Goal: Task Accomplishment & Management: Use online tool/utility

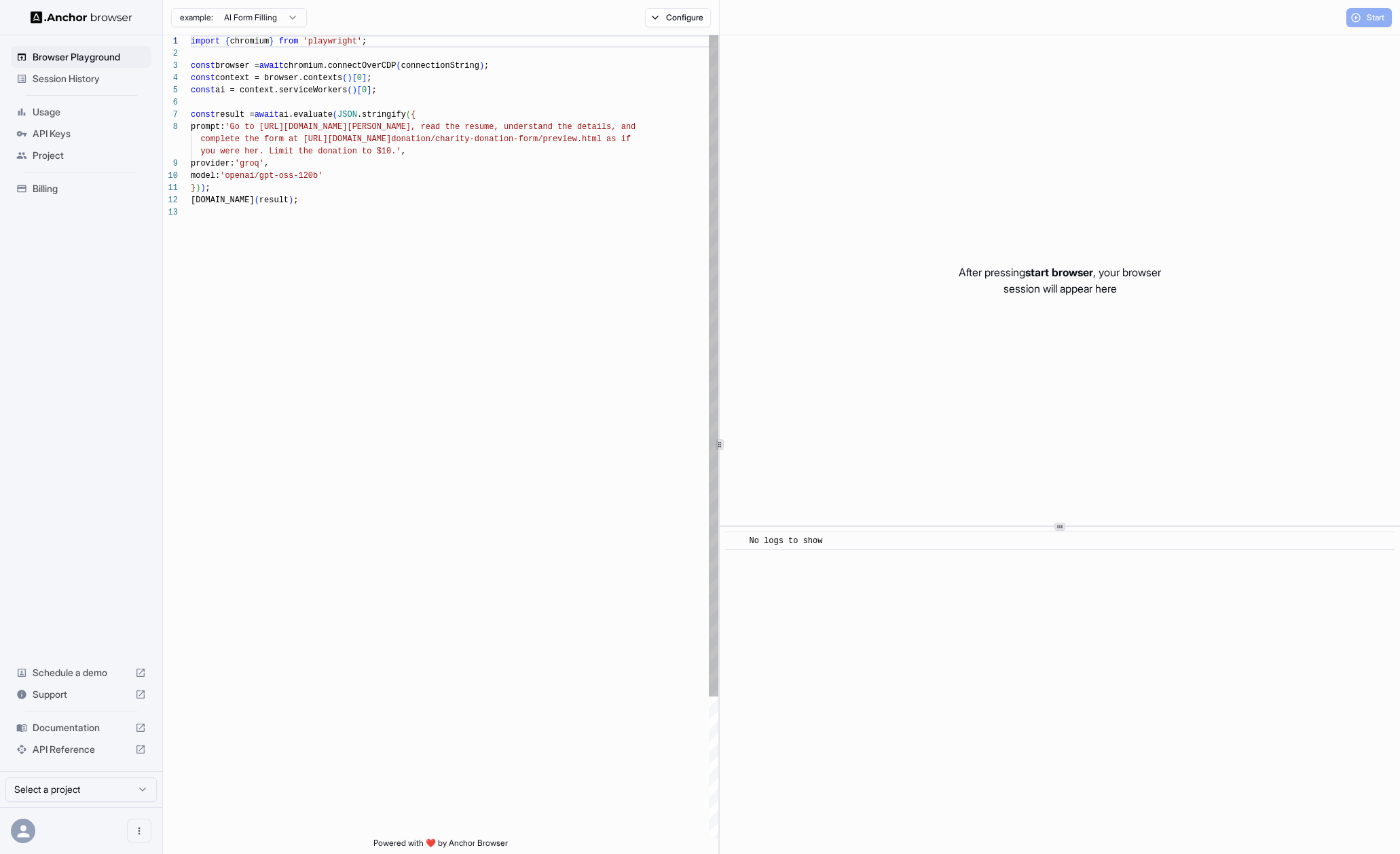
scroll to position [98, 0]
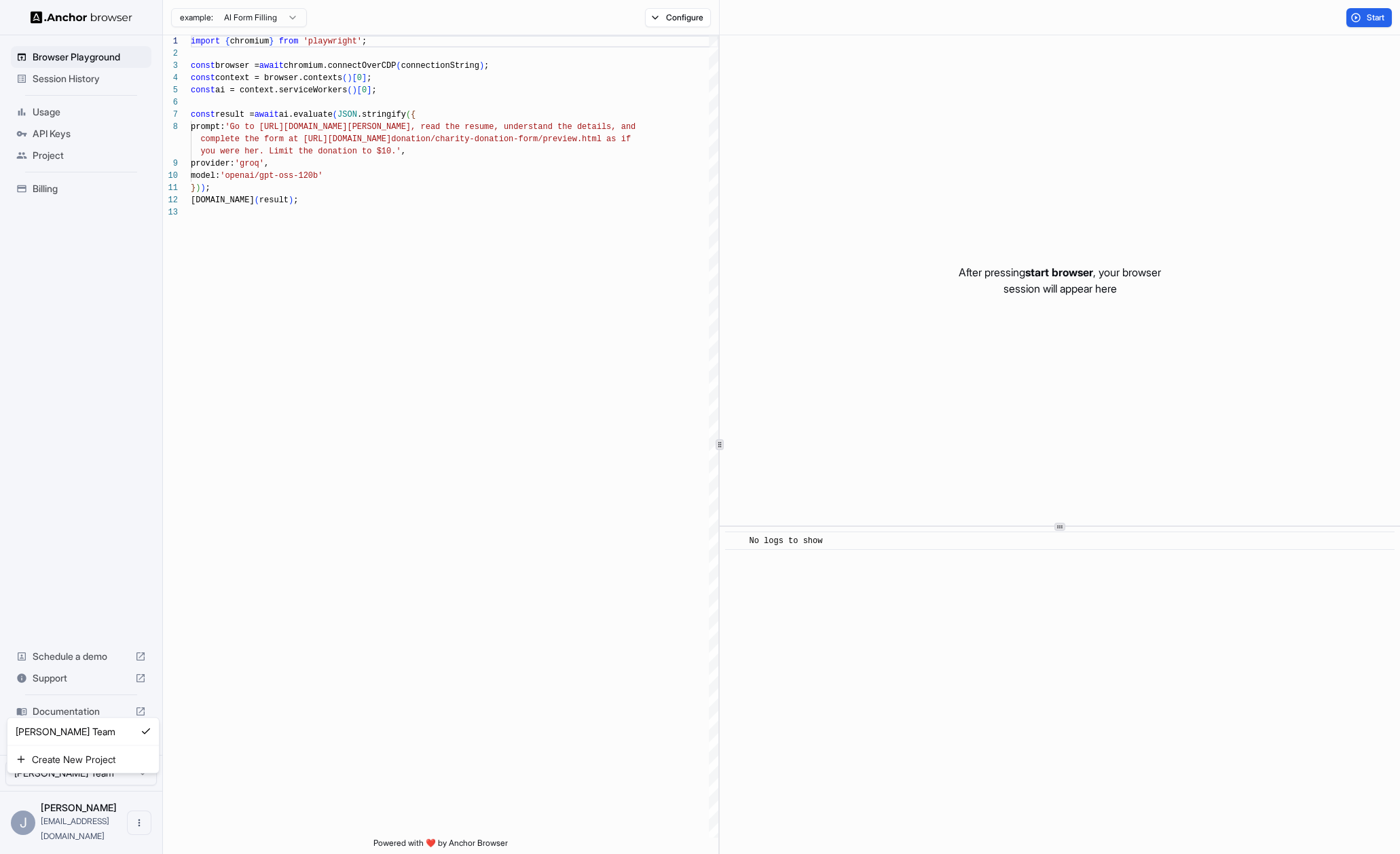
click at [101, 793] on html "Browser Playground Session History Usage API Keys Project Billing Schedule a de…" at bounding box center [700, 427] width 1400 height 854
click at [57, 127] on span "API Keys" at bounding box center [89, 133] width 113 height 13
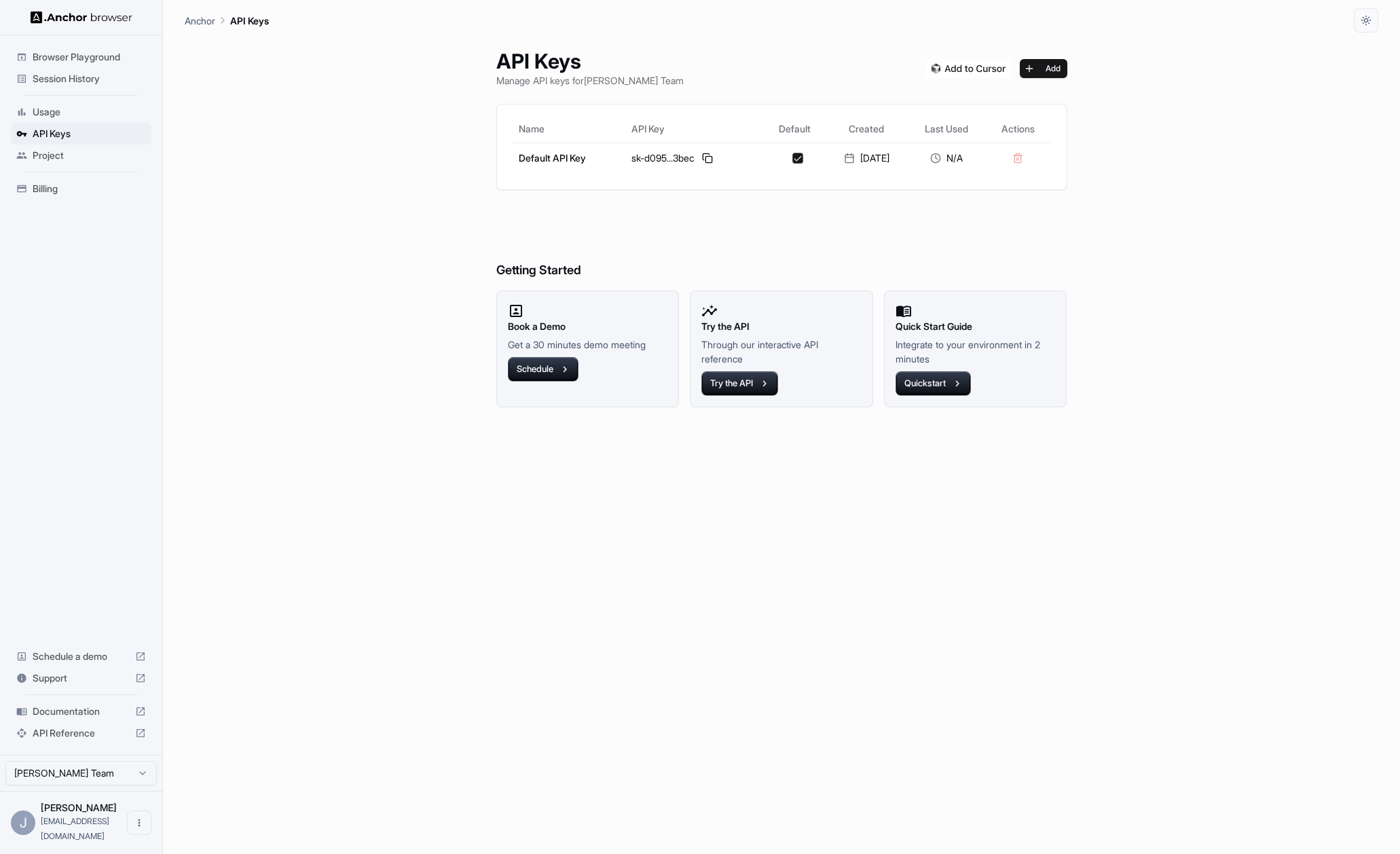
click at [63, 153] on span "Project" at bounding box center [89, 156] width 113 height 13
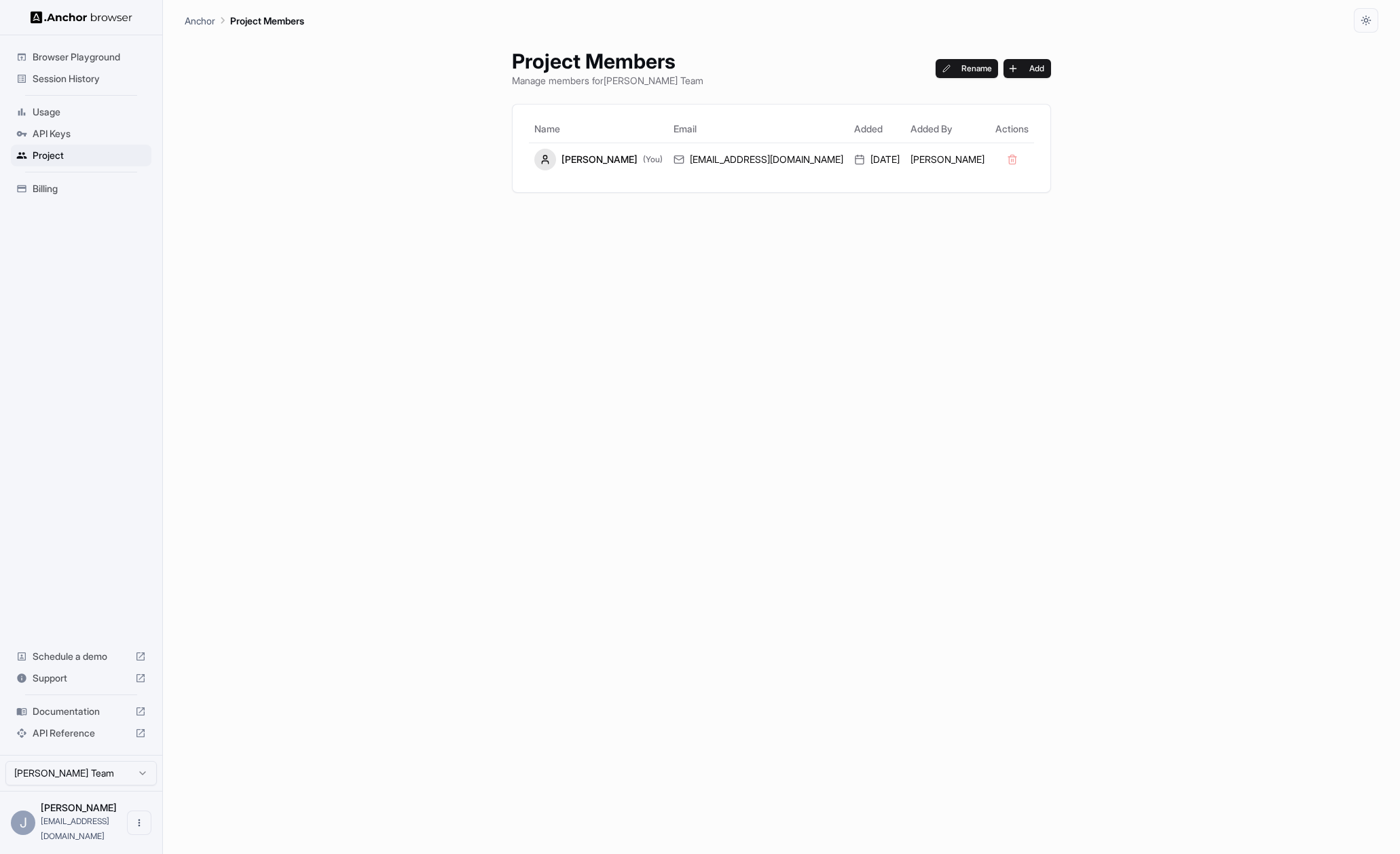
click at [64, 138] on span "API Keys" at bounding box center [89, 133] width 113 height 13
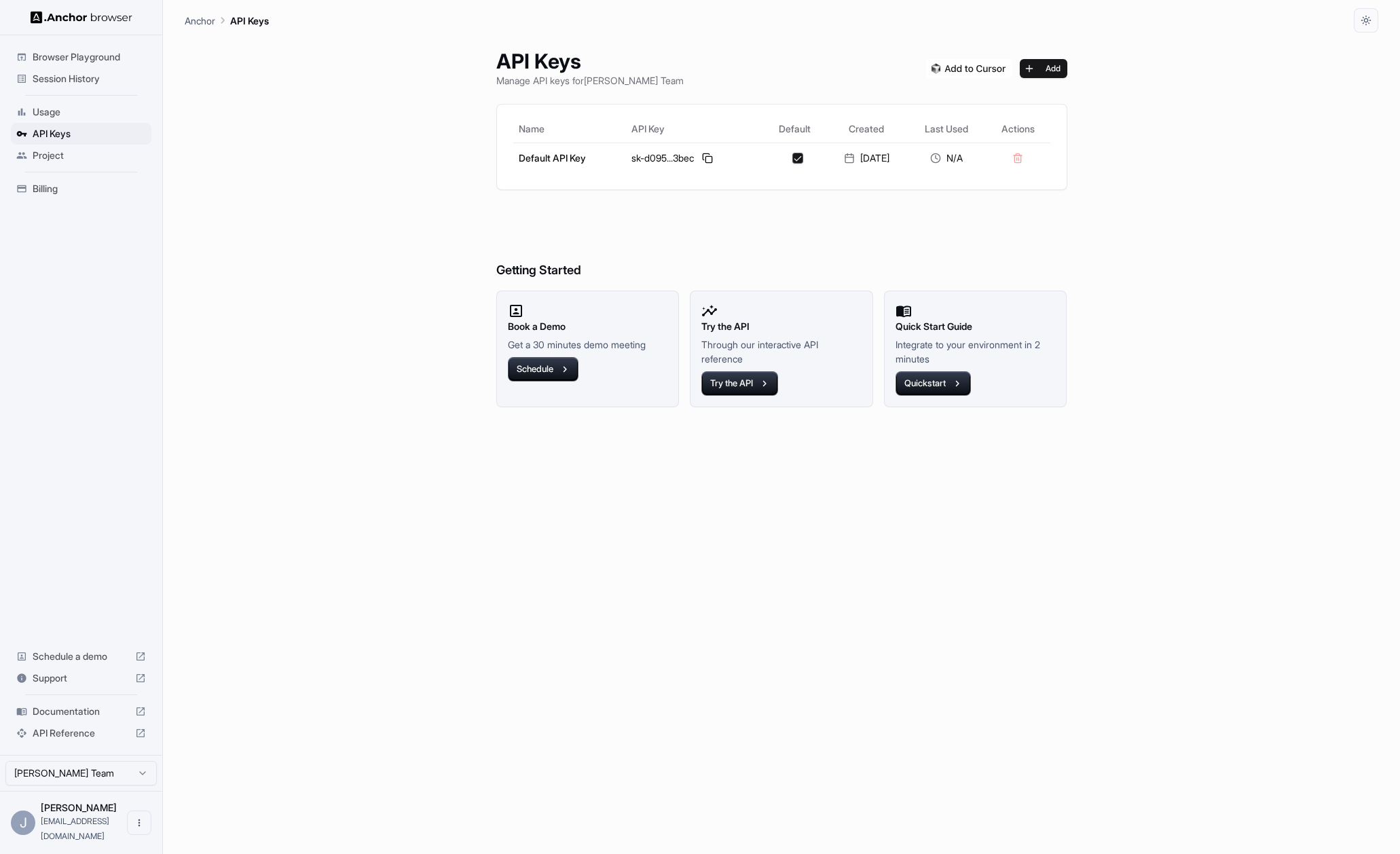
click at [81, 58] on span "Browser Playground" at bounding box center [89, 57] width 113 height 13
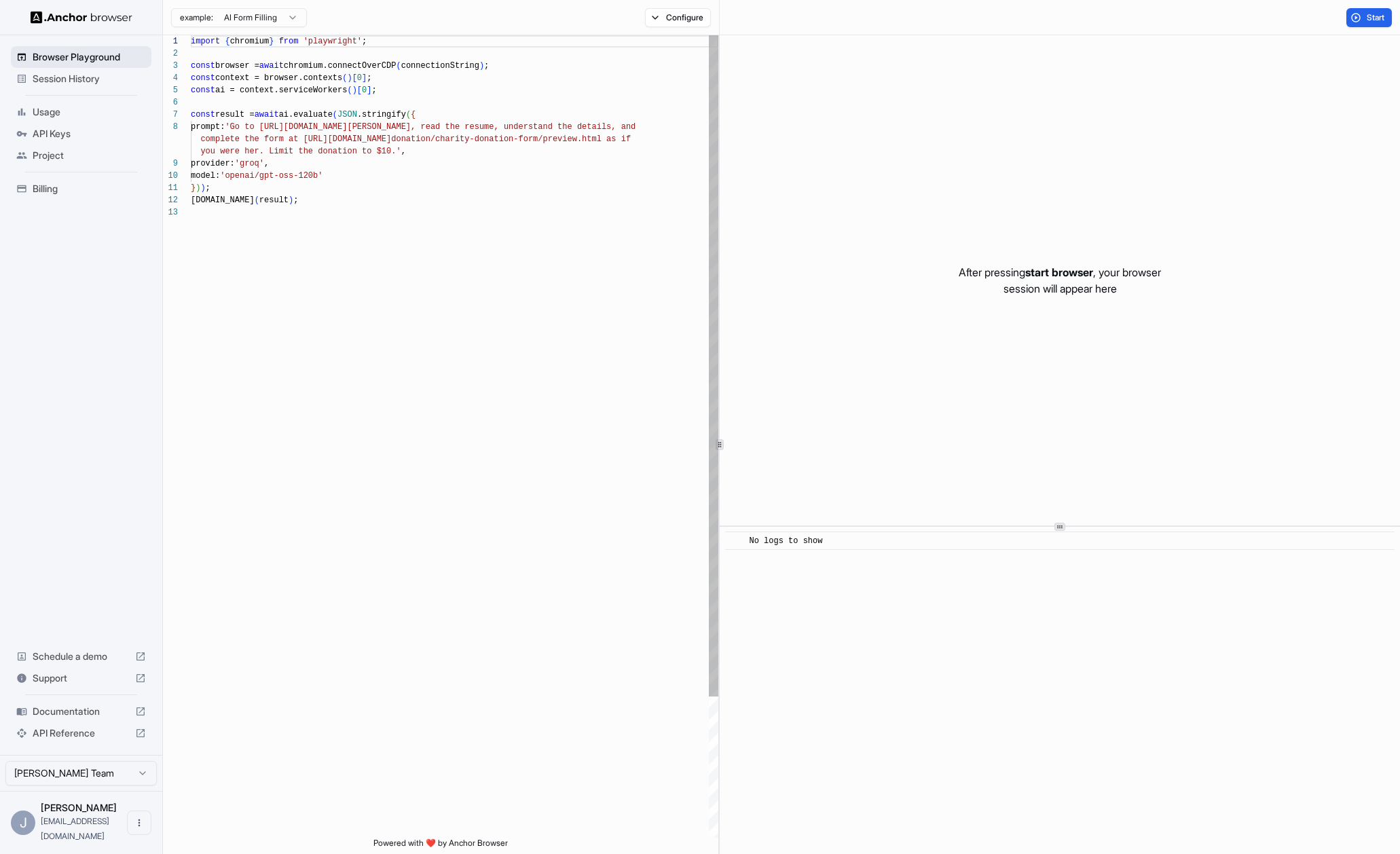
scroll to position [98, 0]
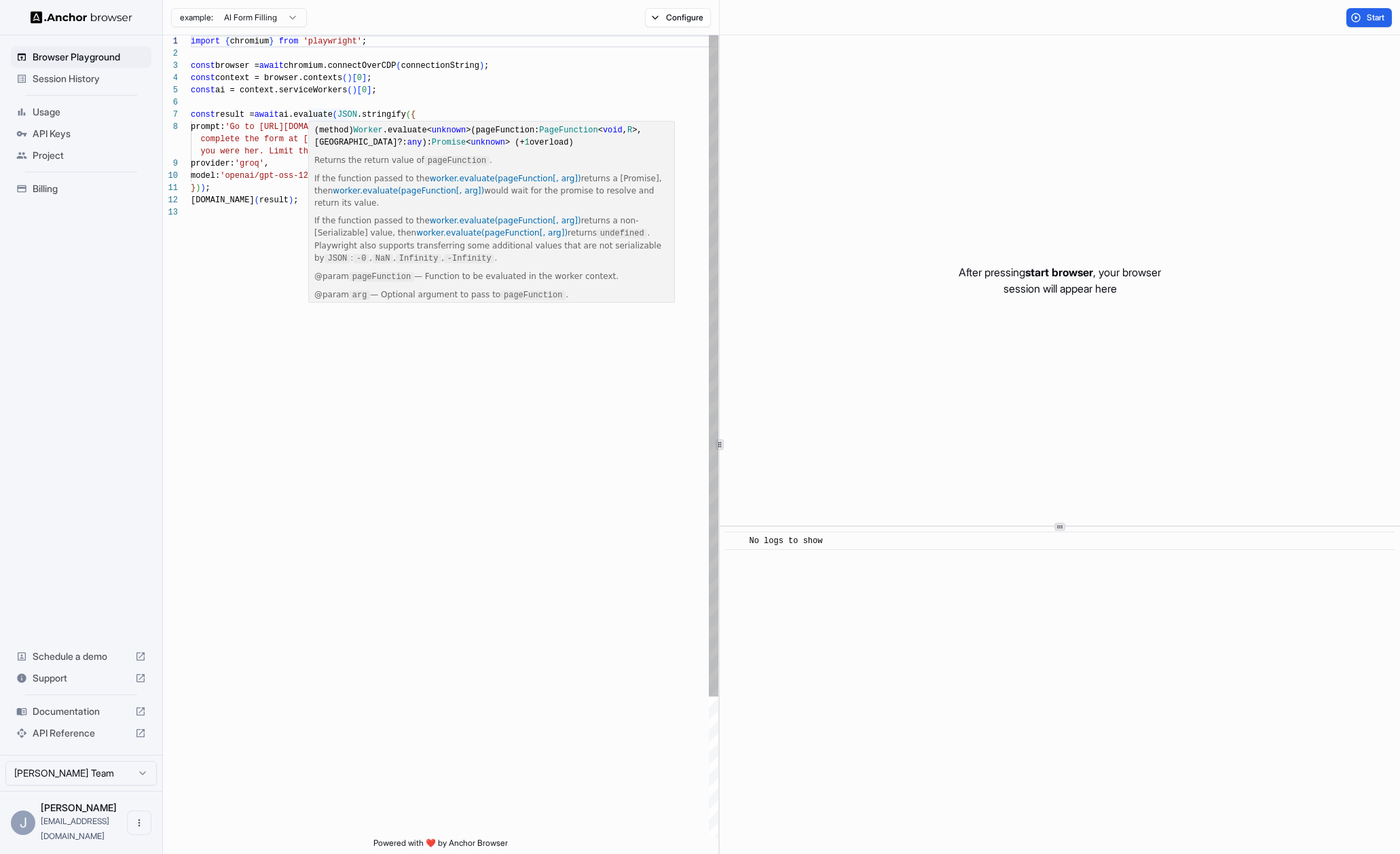
click at [325, 116] on div "import { chromium } from 'playwright' ; const browser = await chromium.connectO…" at bounding box center [454, 522] width 527 height 973
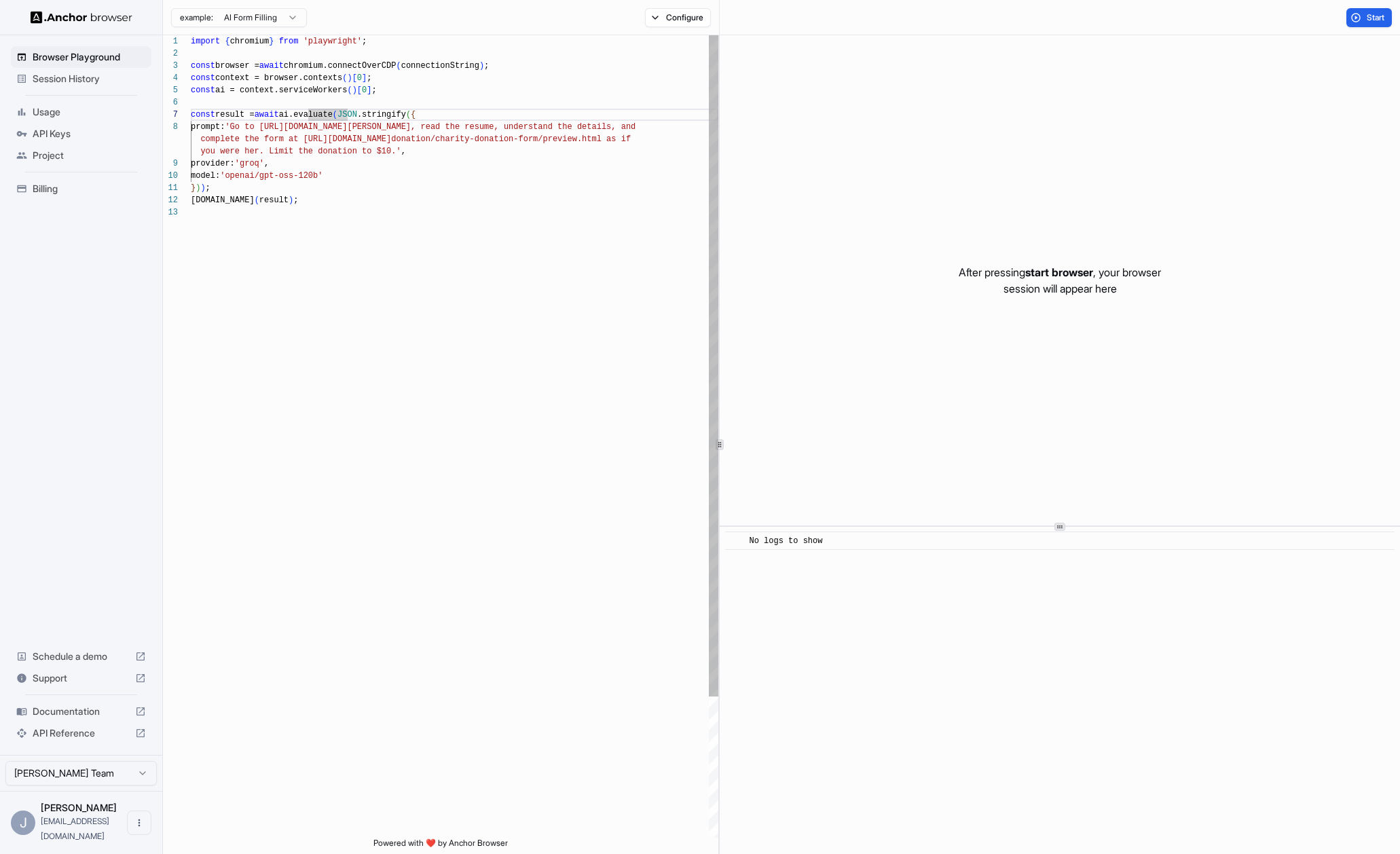
click at [361, 61] on div "import { chromium } from 'playwright' ; const browser = await chromium.connectO…" at bounding box center [454, 522] width 527 height 973
click at [284, 53] on div "import { chromium } from 'playwright' ; const browser = await chromium.connectO…" at bounding box center [454, 522] width 527 height 973
click at [271, 247] on div "import { chromium } from 'playwright' ; const browser = await chromium.connectO…" at bounding box center [454, 522] width 527 height 973
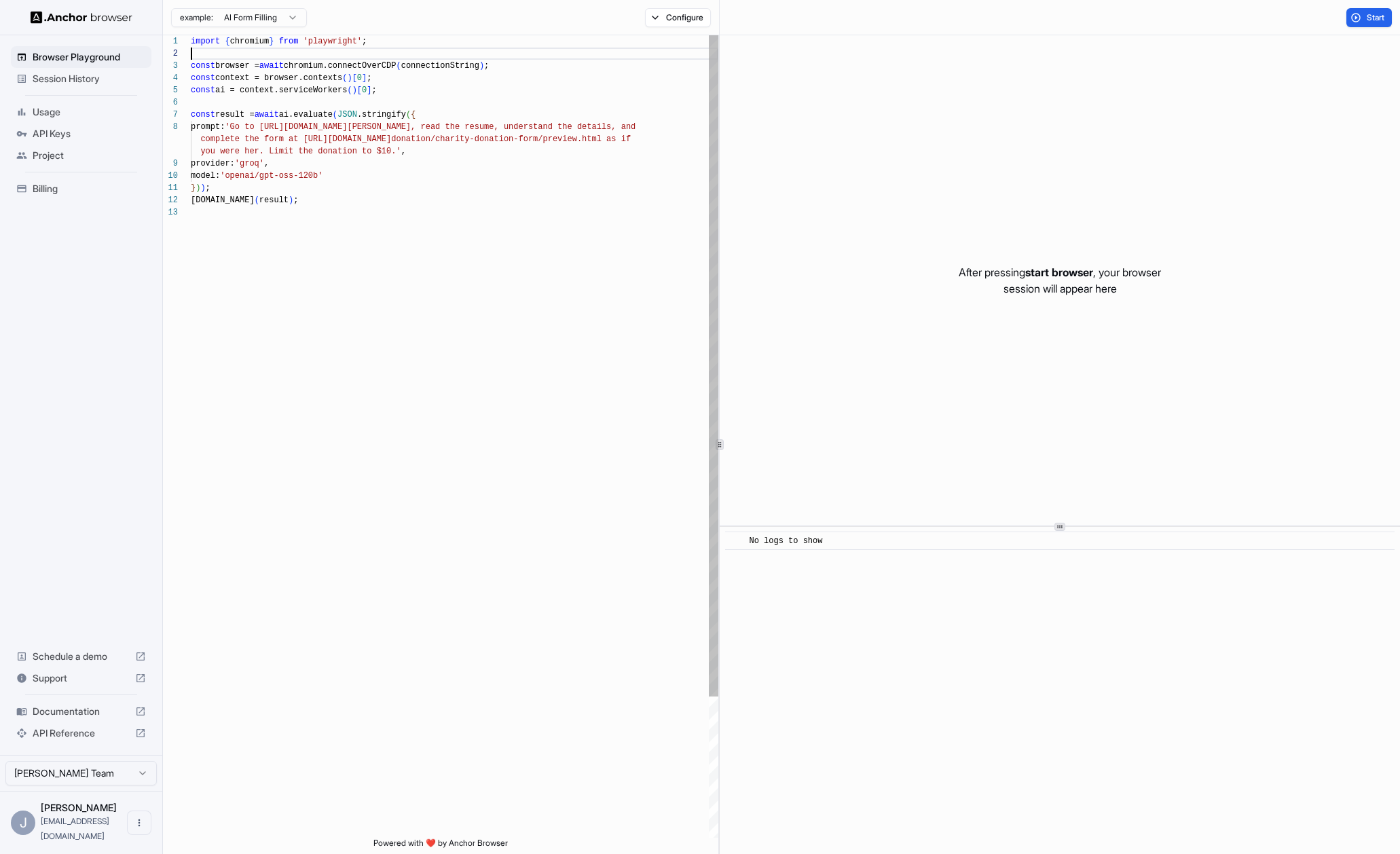
scroll to position [49, 0]
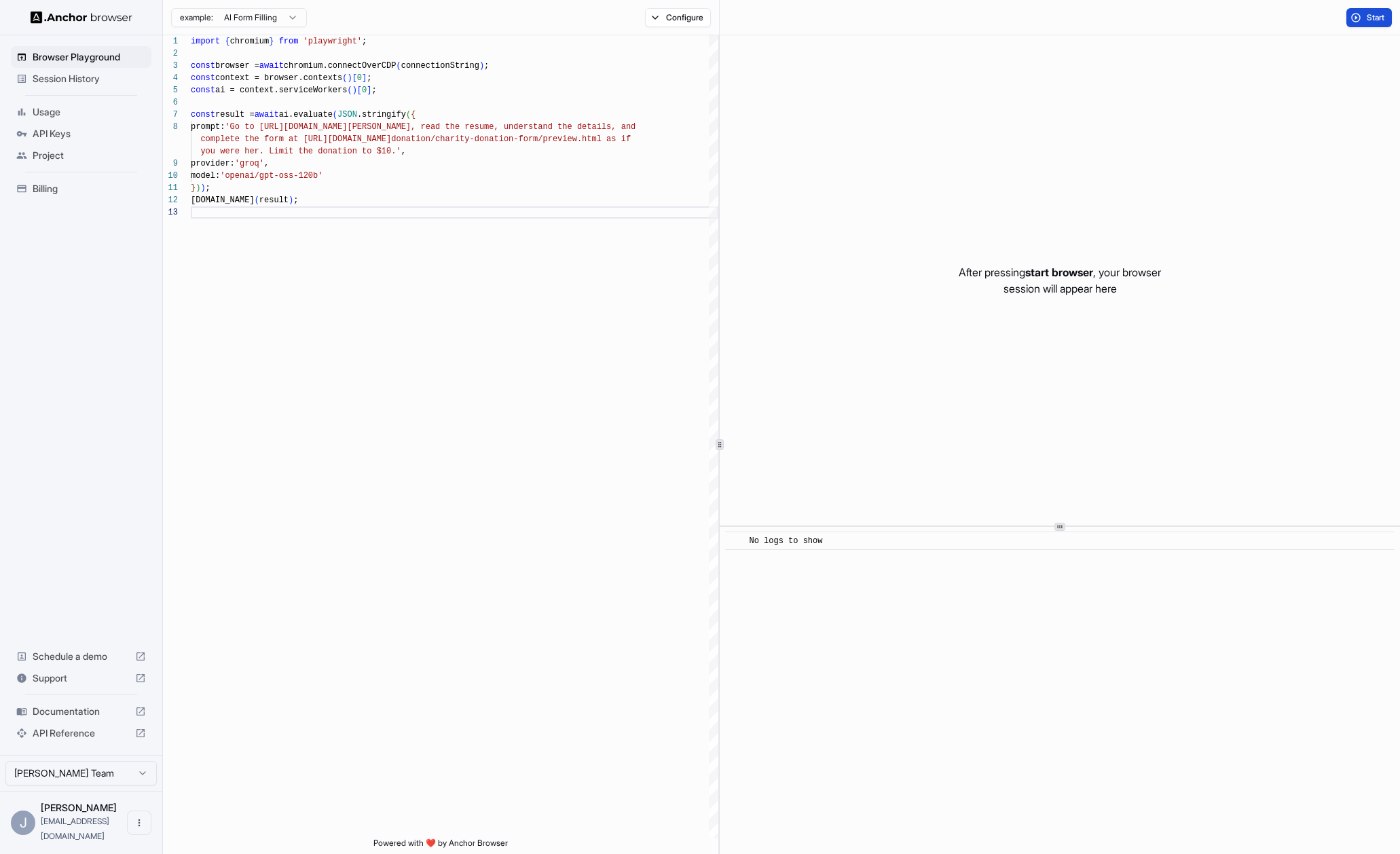
click at [1362, 18] on button "Start" at bounding box center [1368, 18] width 45 height 19
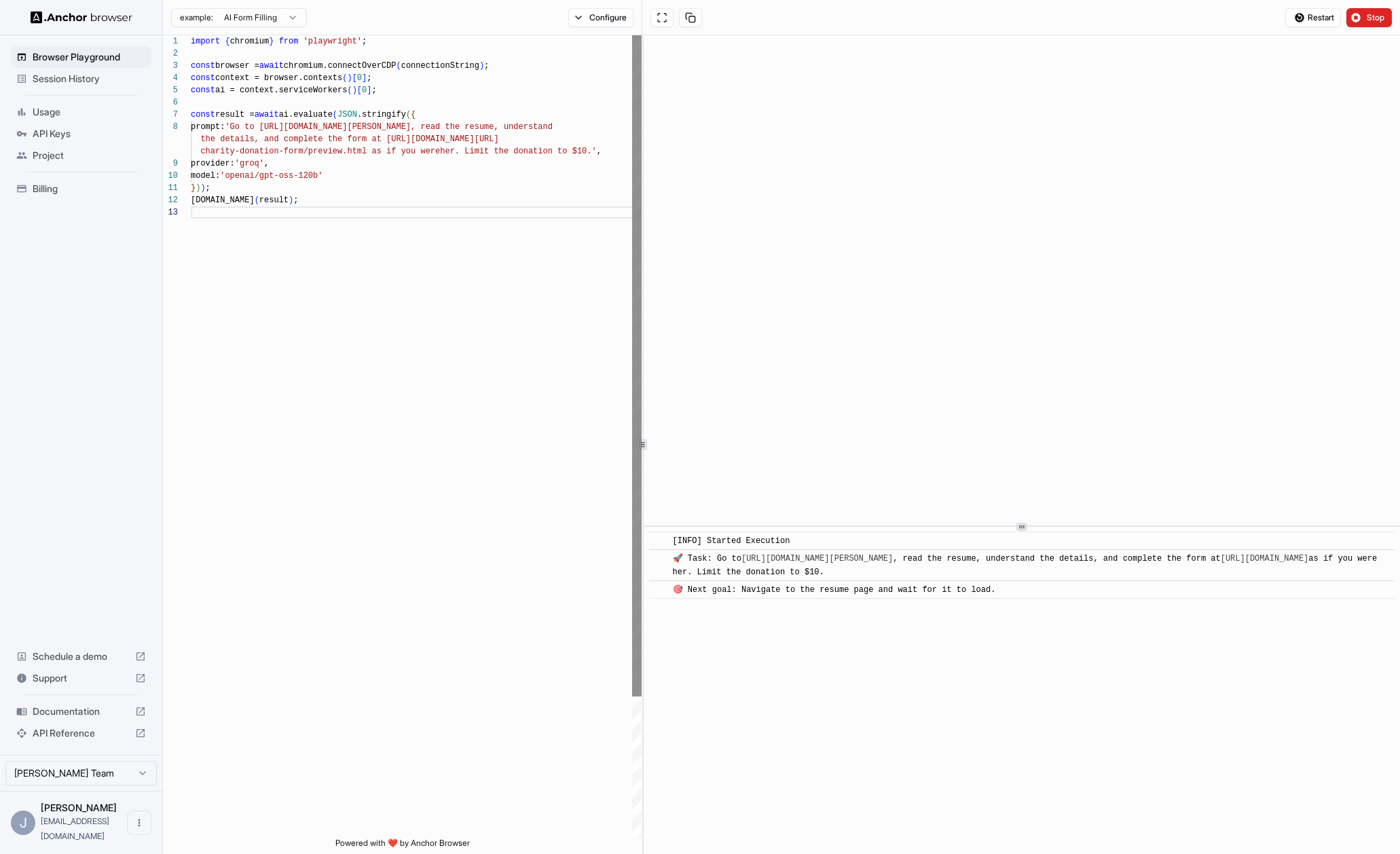
click at [640, 278] on div "**********" at bounding box center [781, 444] width 1237 height 818
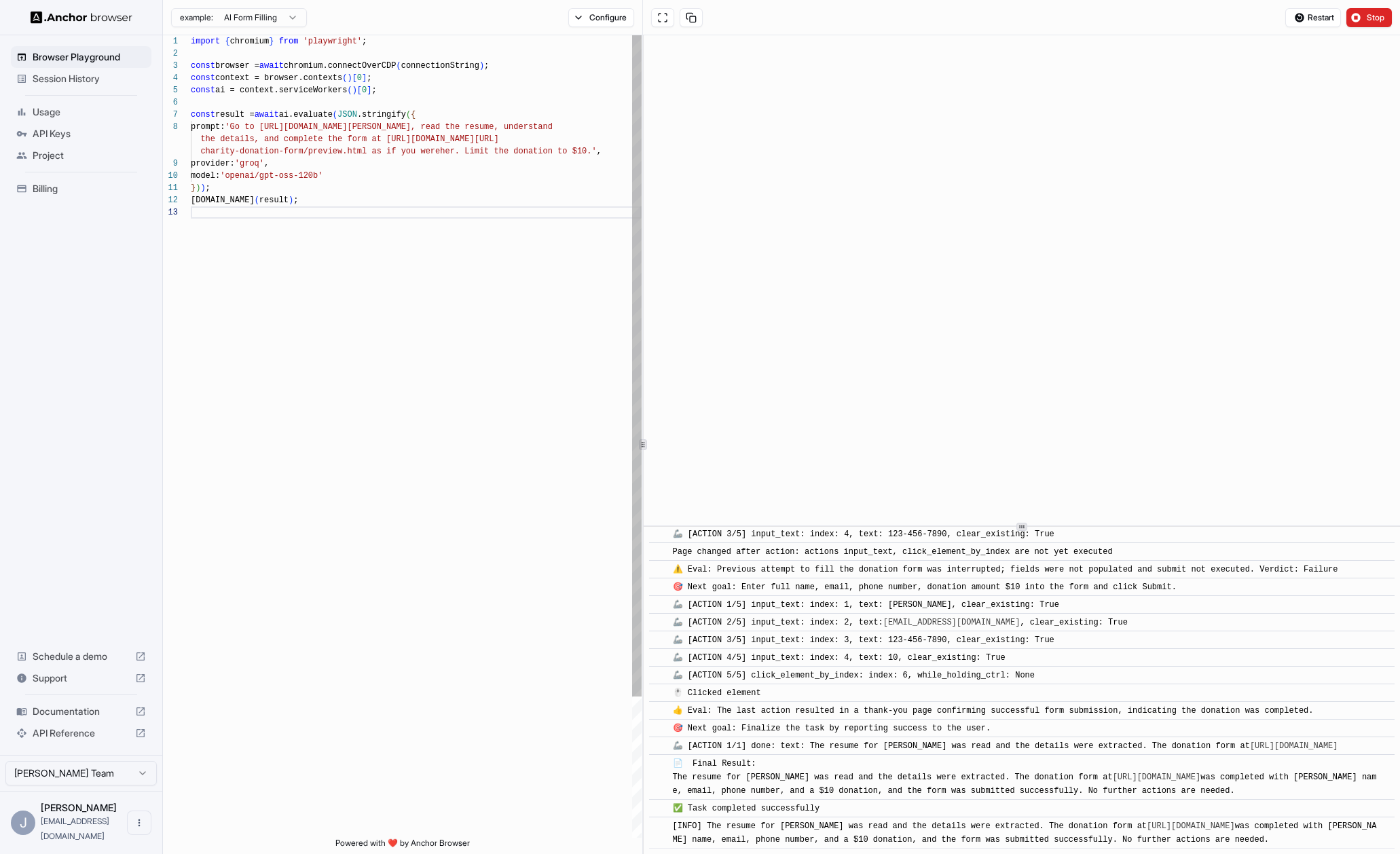
scroll to position [918, 0]
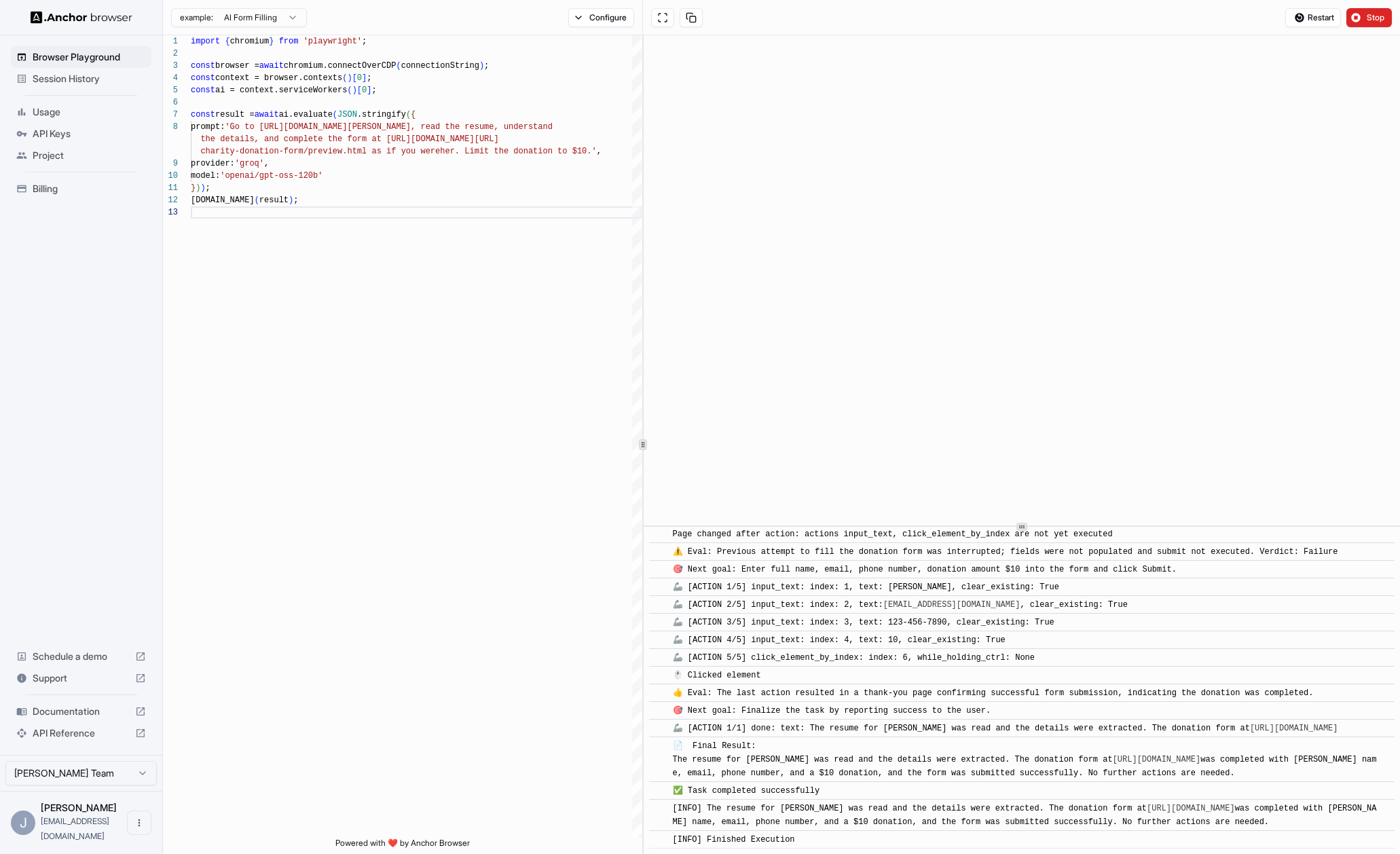
click at [69, 81] on span "Session History" at bounding box center [89, 79] width 113 height 13
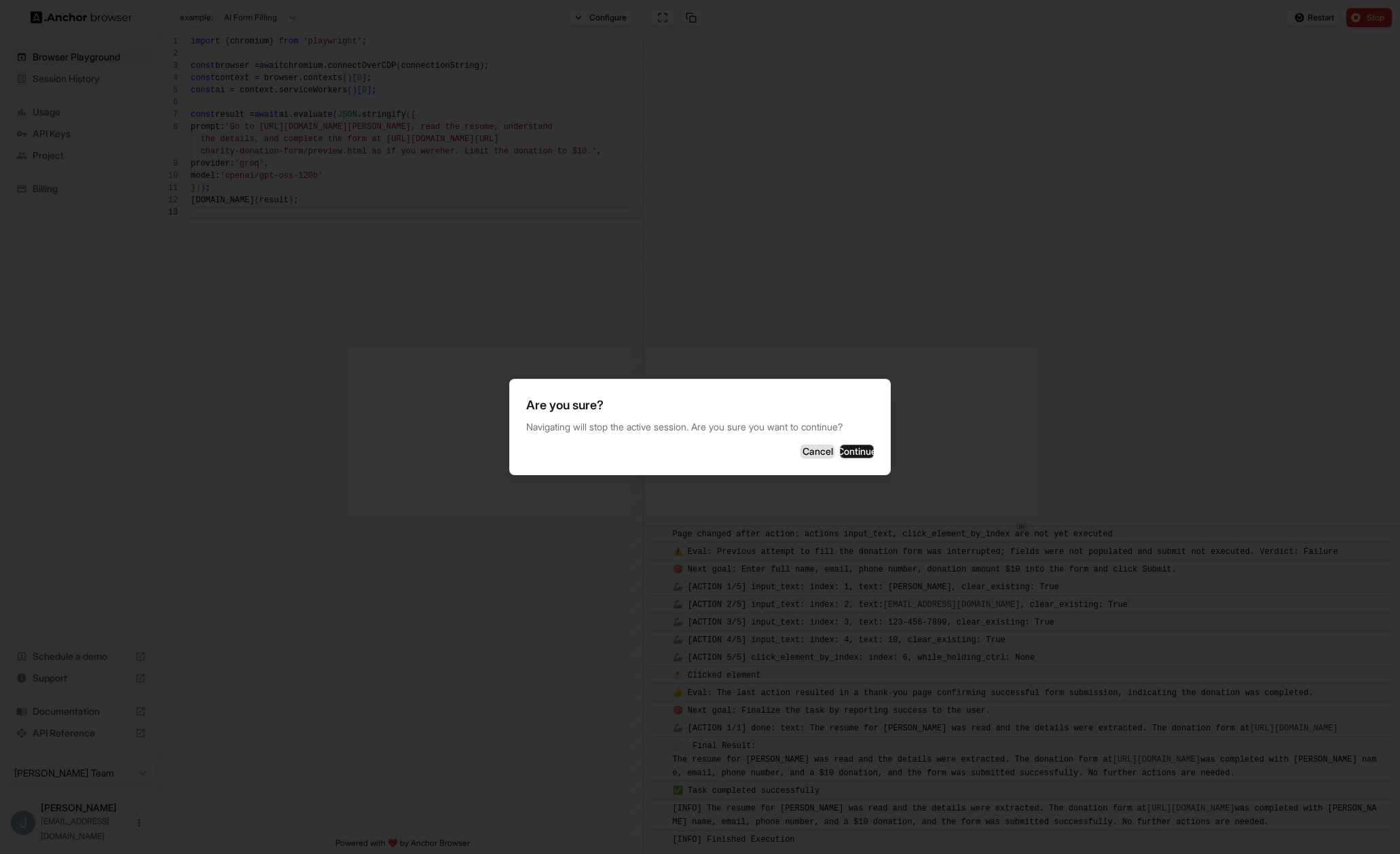
click at [800, 456] on button "Cancel" at bounding box center [817, 451] width 34 height 13
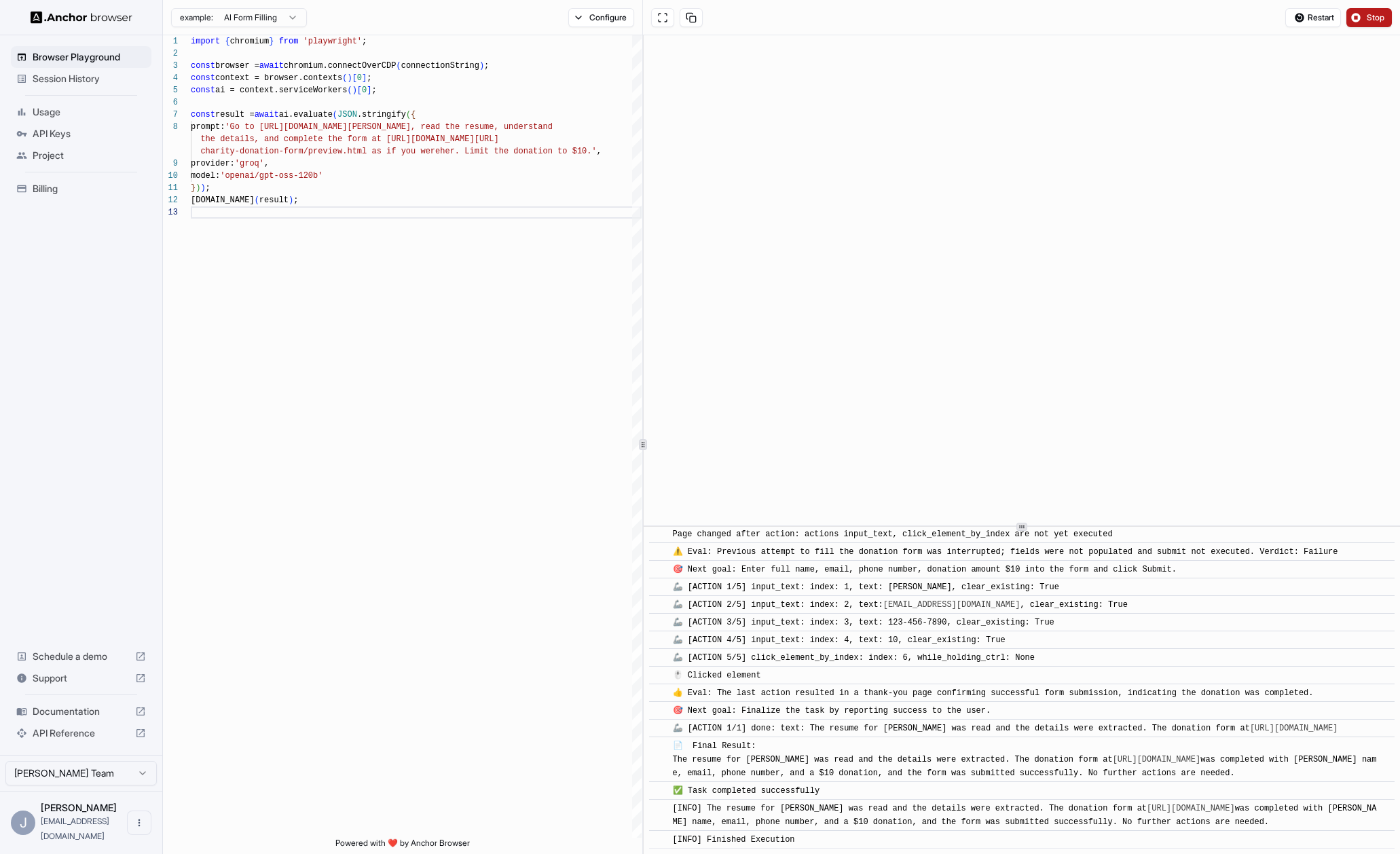
click at [1367, 21] on span "Stop" at bounding box center [1376, 17] width 19 height 11
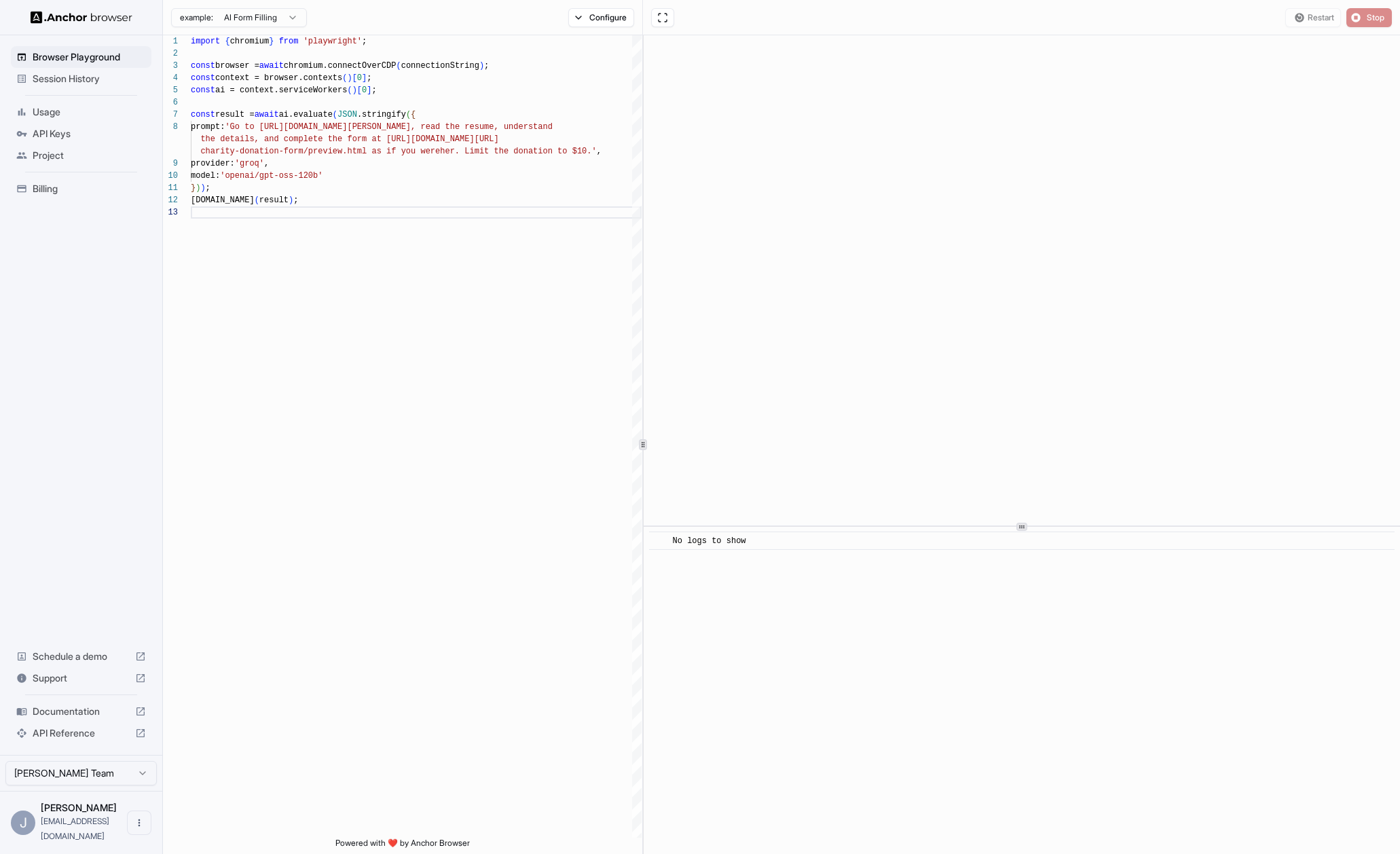
scroll to position [0, 0]
click at [1361, 24] on button "Start" at bounding box center [1368, 18] width 45 height 19
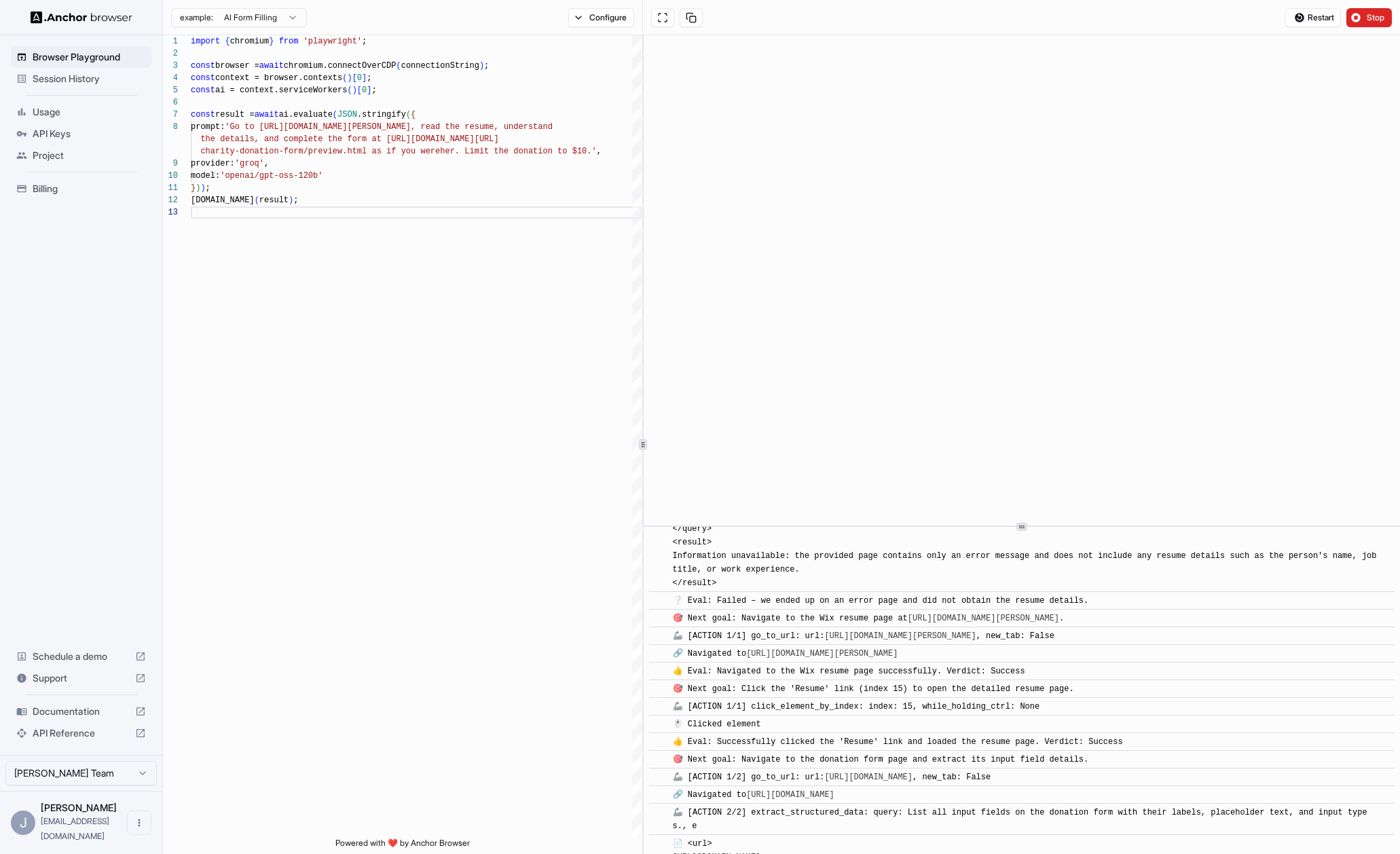
scroll to position [761, 0]
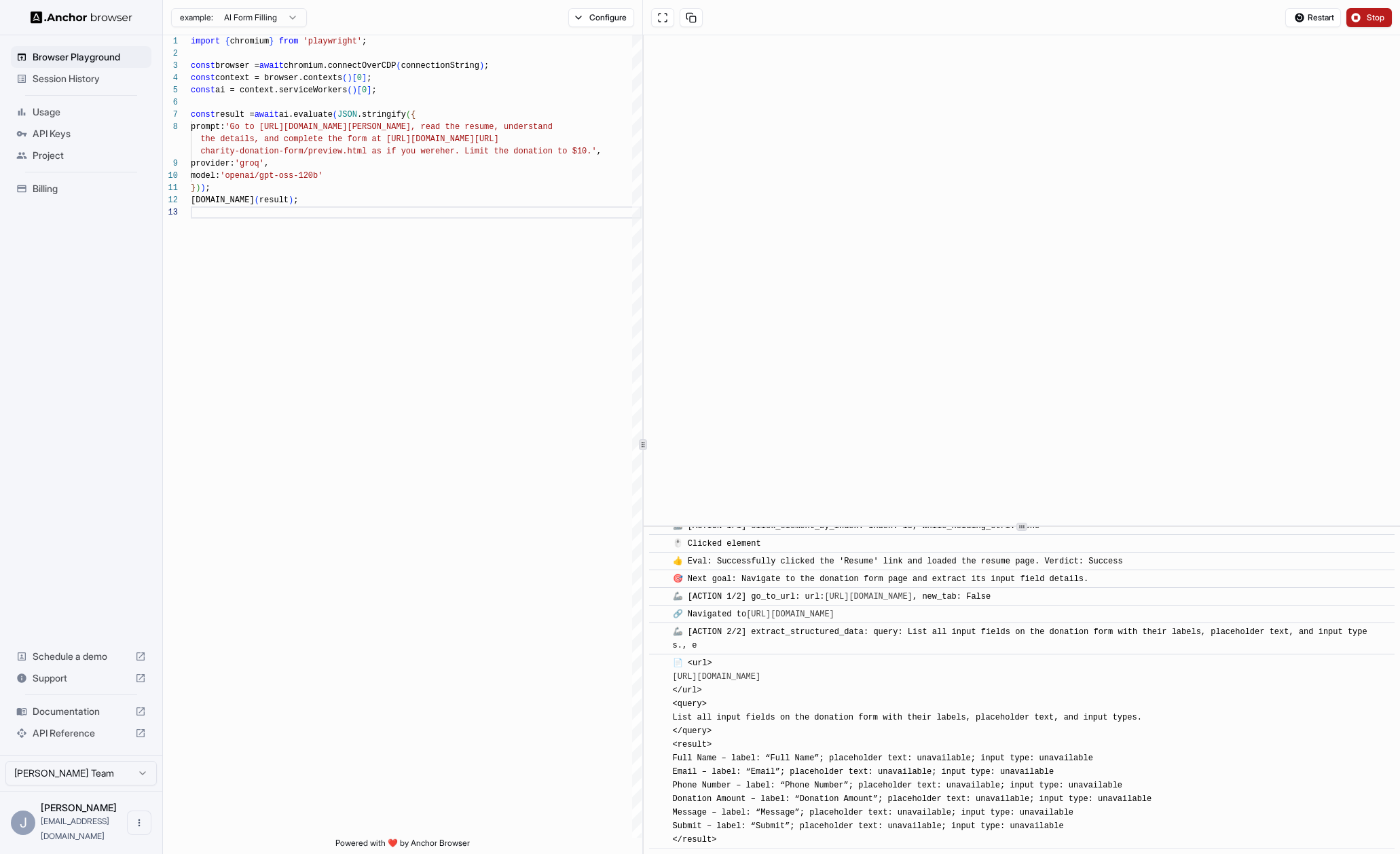
click at [1367, 20] on span "Stop" at bounding box center [1376, 17] width 19 height 11
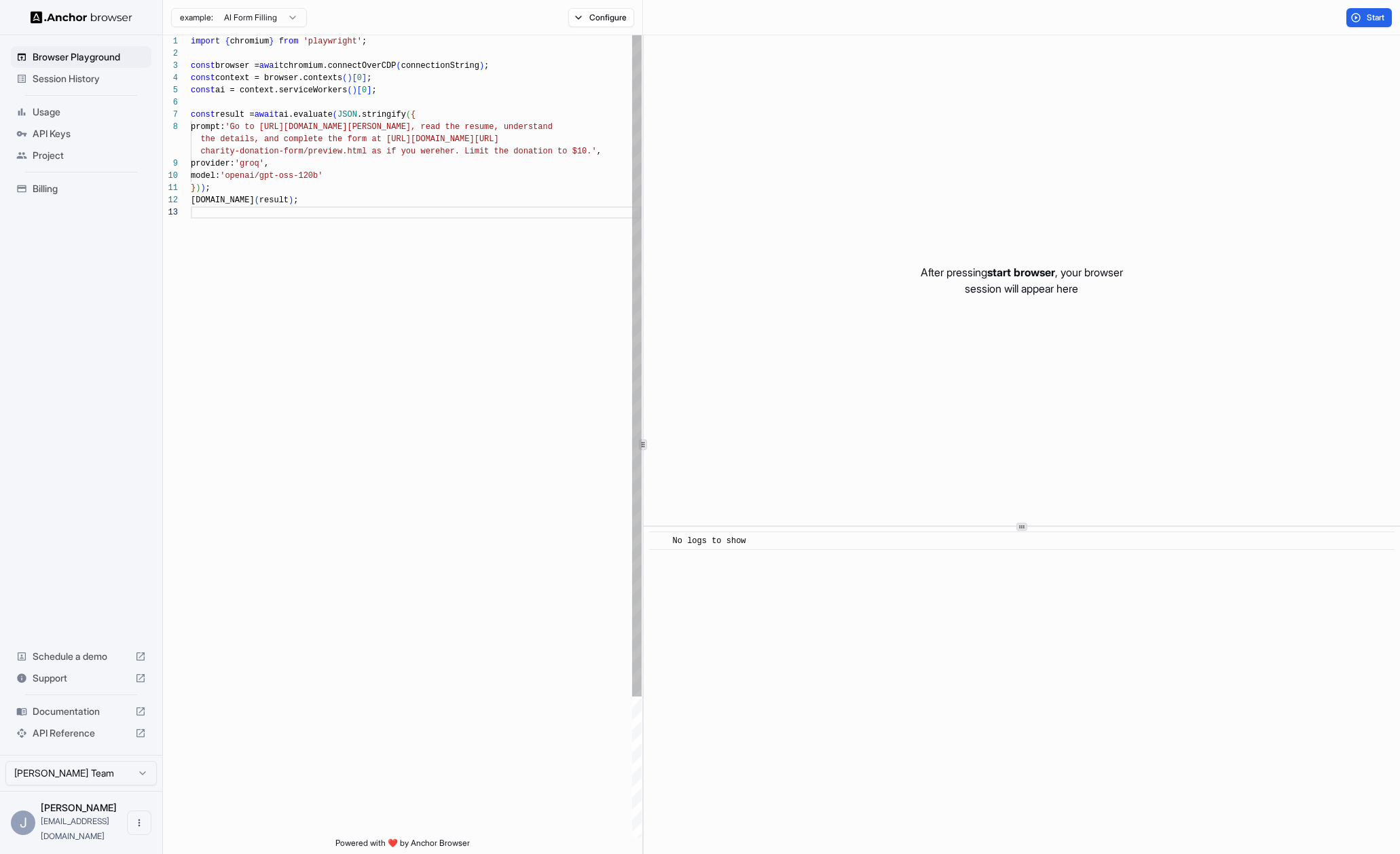
click at [452, 212] on div "import { chromium } from 'playwright' ; const browser = await chromium.connectO…" at bounding box center [416, 522] width 450 height 973
click at [580, 25] on button "Configure" at bounding box center [601, 18] width 66 height 19
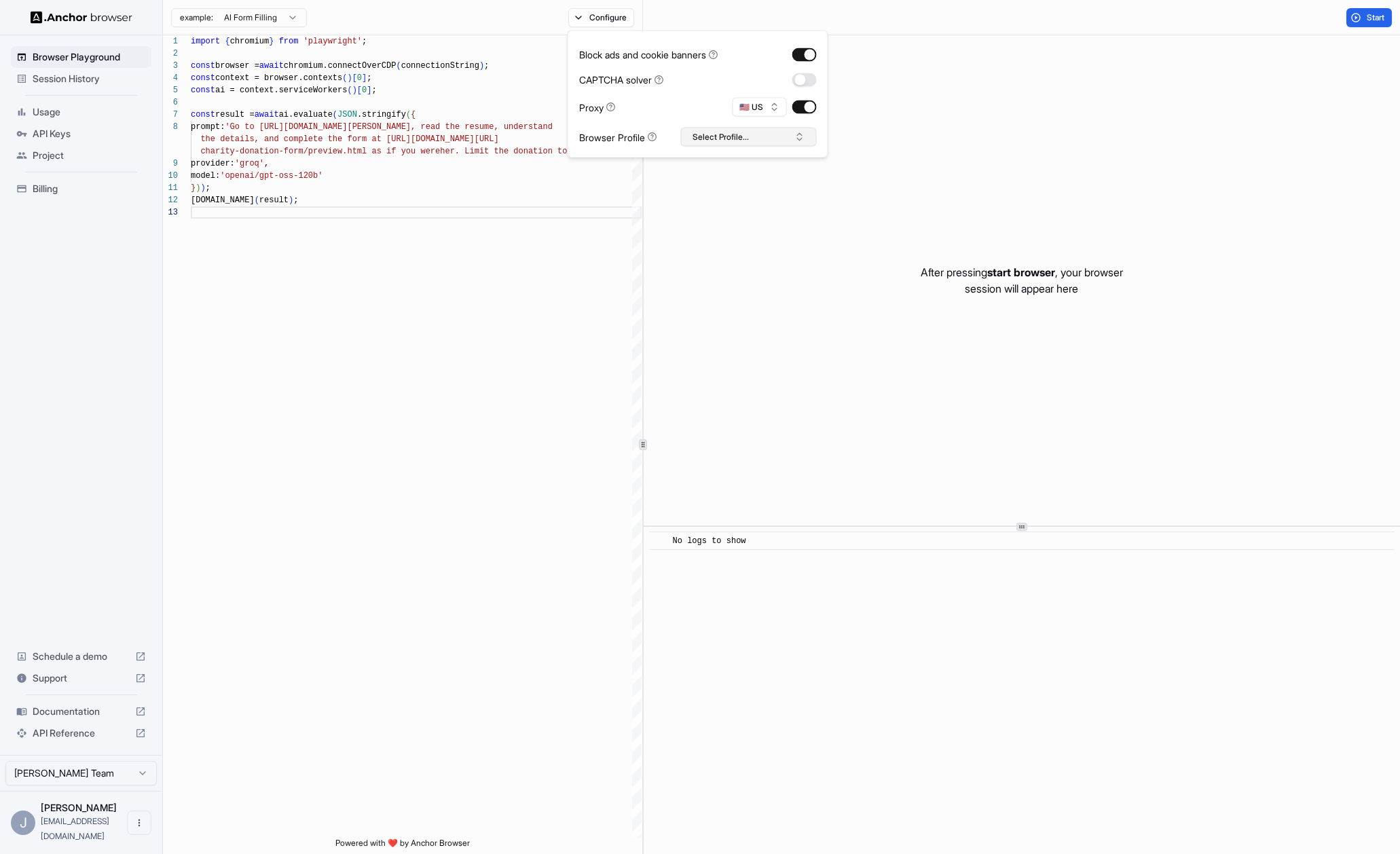
click at [713, 127] on button "Select Profile..." at bounding box center [748, 137] width 136 height 19
click at [552, 225] on div "import { chromium } from 'playwright' ; const browser = await chromium.connectO…" at bounding box center [416, 522] width 450 height 973
click at [273, 18] on html "**********" at bounding box center [700, 427] width 1400 height 854
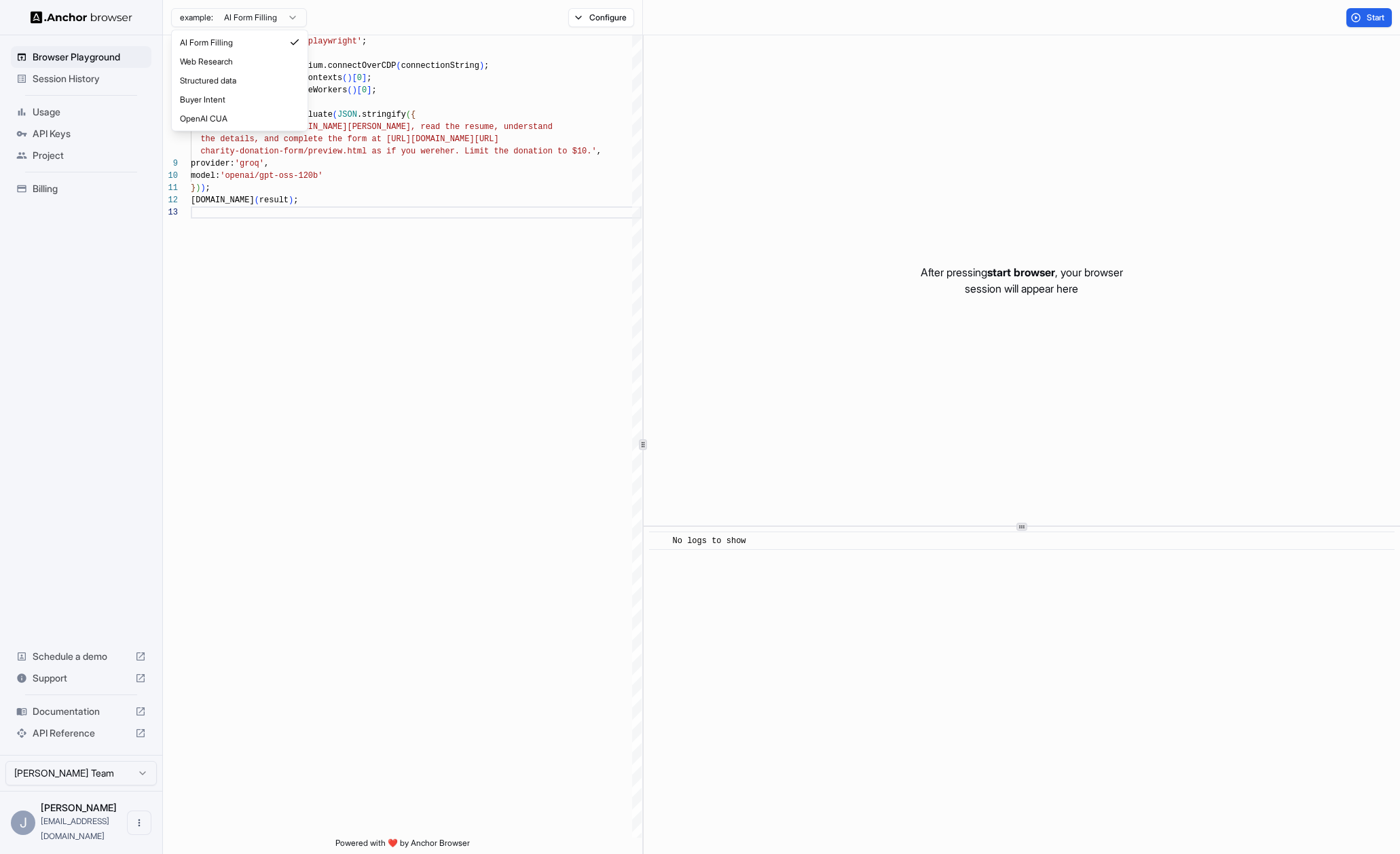
type textarea "**********"
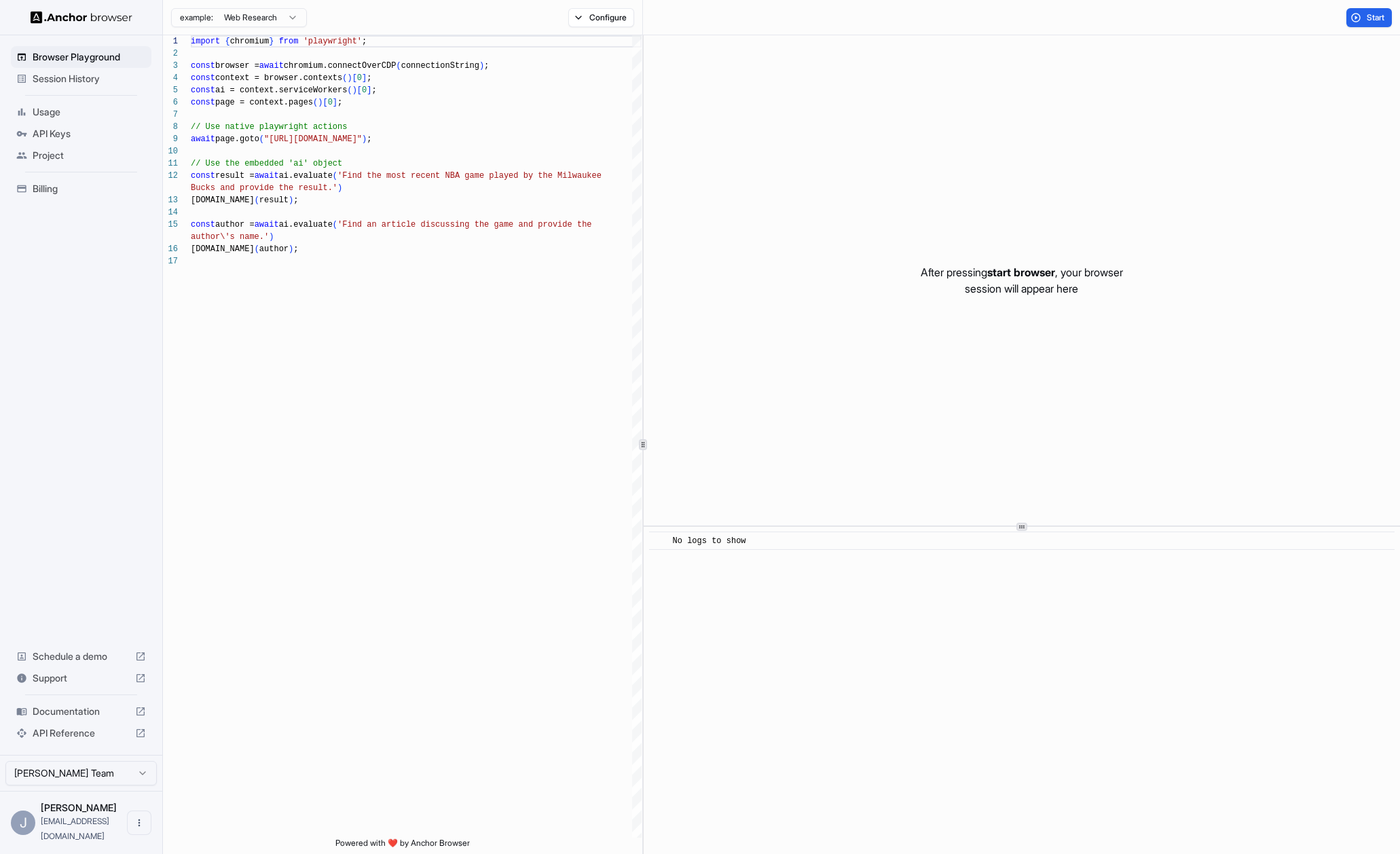
click at [51, 188] on span "Billing" at bounding box center [89, 189] width 113 height 13
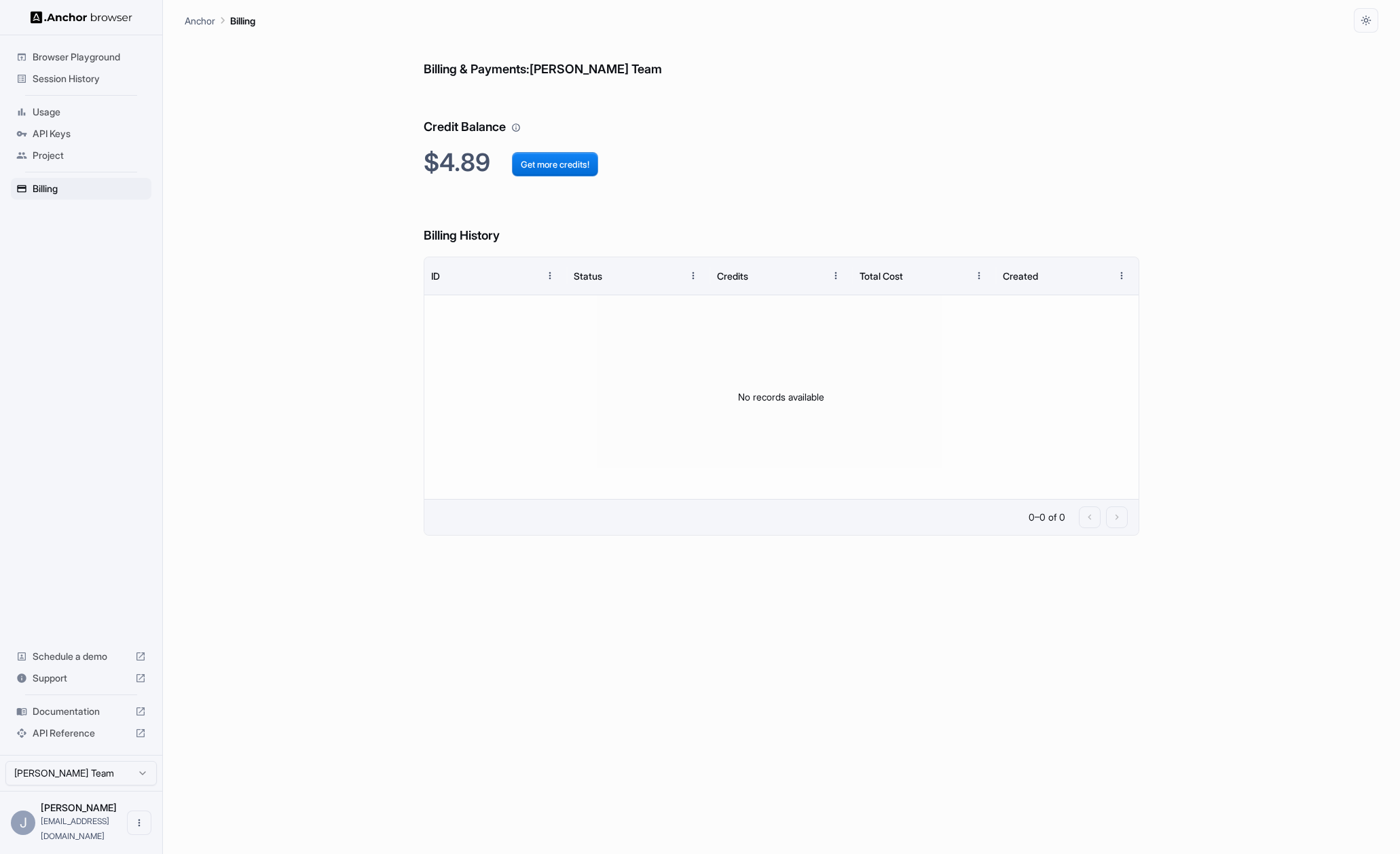
click at [81, 740] on span "API Reference" at bounding box center [81, 733] width 97 height 13
click at [1016, 603] on div "Billing & Payments: [PERSON_NAME] Team Credit Balance $4.89 Get more credits! B…" at bounding box center [781, 443] width 716 height 821
click at [73, 718] on span "Documentation" at bounding box center [81, 711] width 97 height 13
